Goal: Task Accomplishment & Management: Use online tool/utility

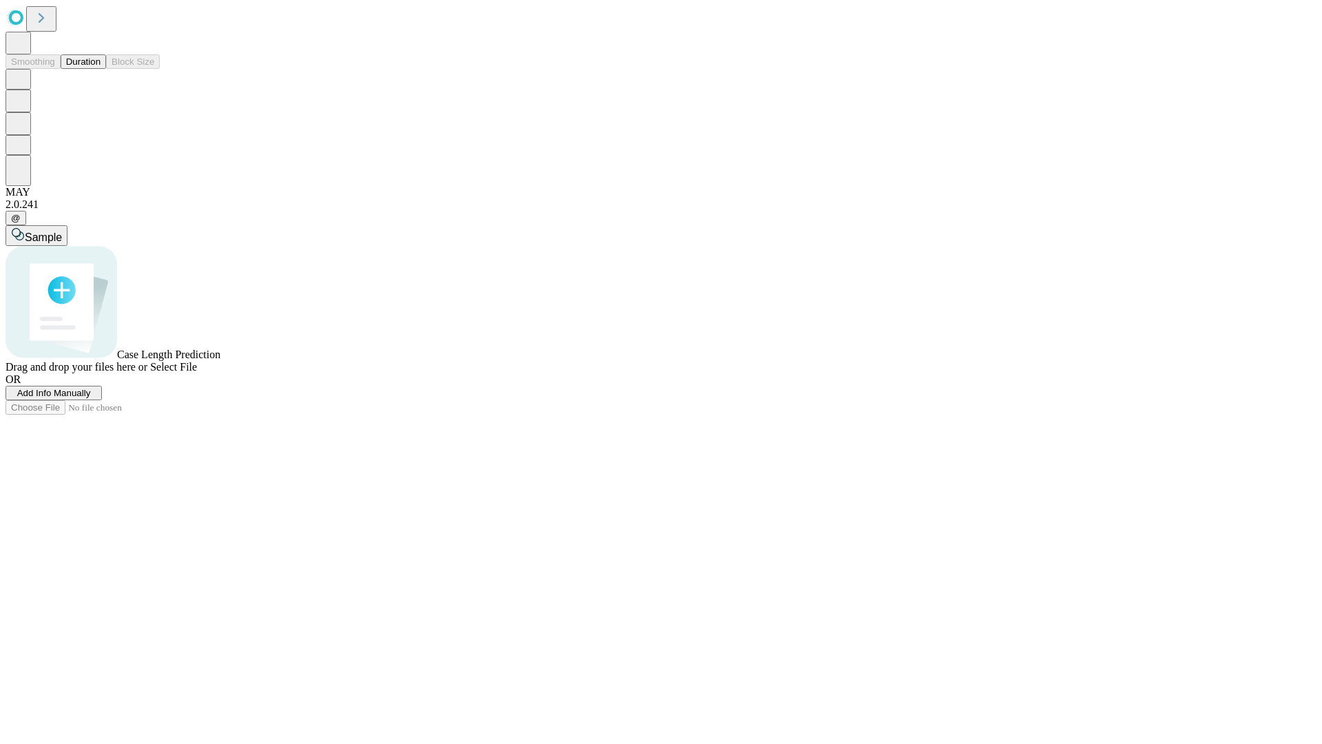
click at [101, 69] on button "Duration" at bounding box center [83, 61] width 45 height 14
click at [91, 398] on span "Add Info Manually" at bounding box center [54, 393] width 74 height 10
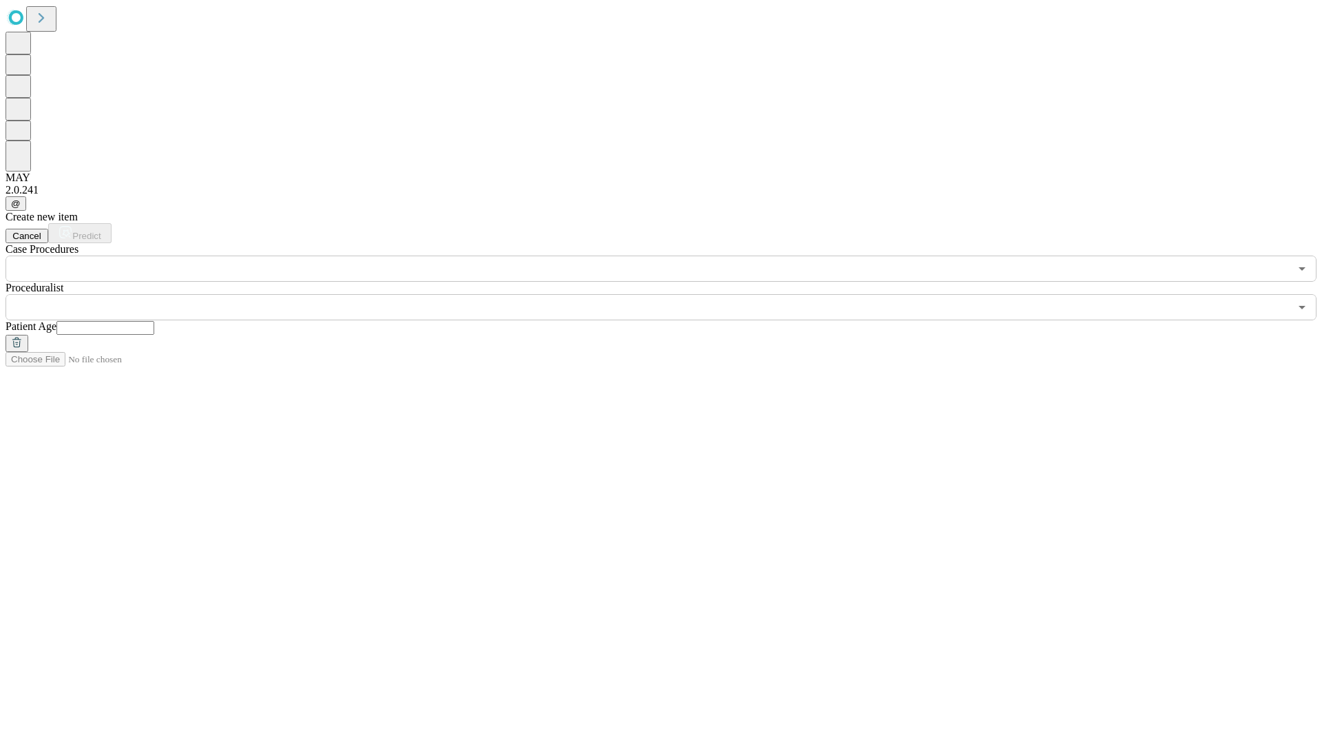
click at [154, 321] on input "text" at bounding box center [105, 328] width 98 height 14
type input "***"
click at [671, 294] on input "text" at bounding box center [648, 307] width 1285 height 26
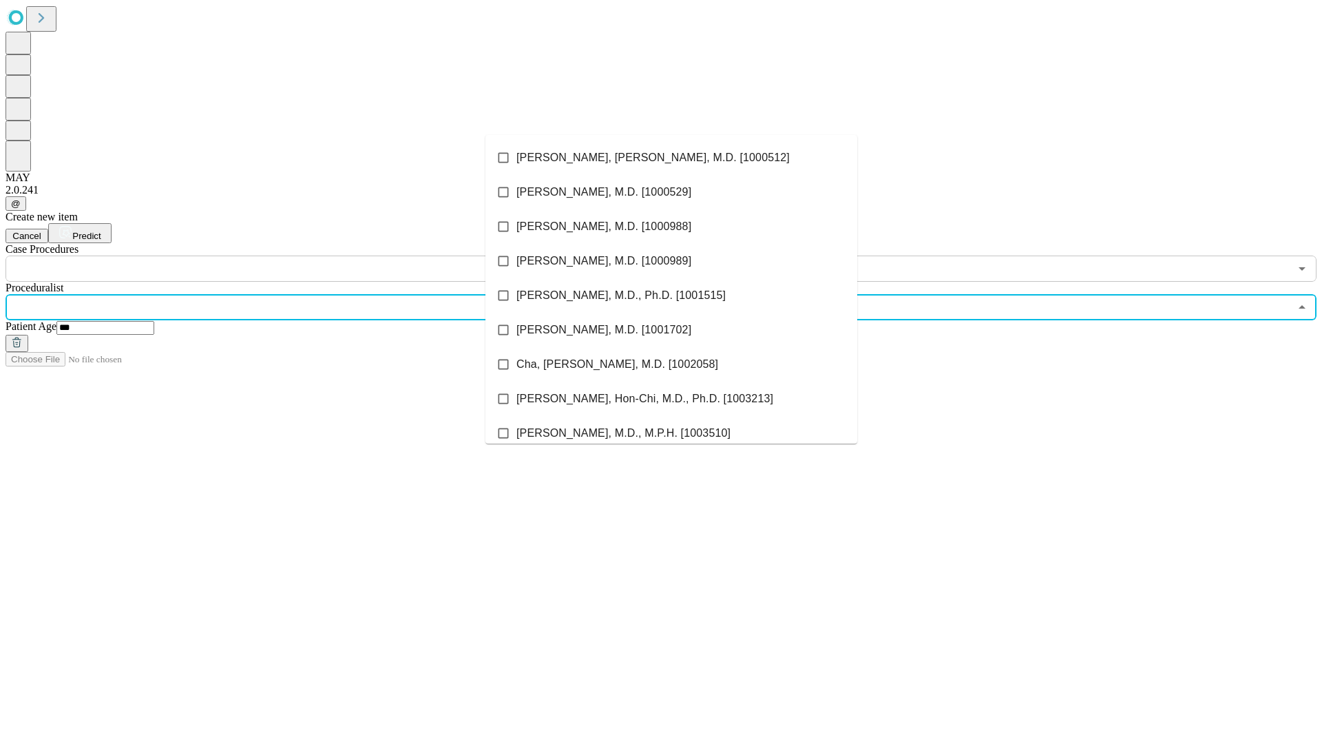
click at [672, 158] on li "[PERSON_NAME], [PERSON_NAME], M.D. [1000512]" at bounding box center [672, 158] width 372 height 34
